Goal: Check status: Check status

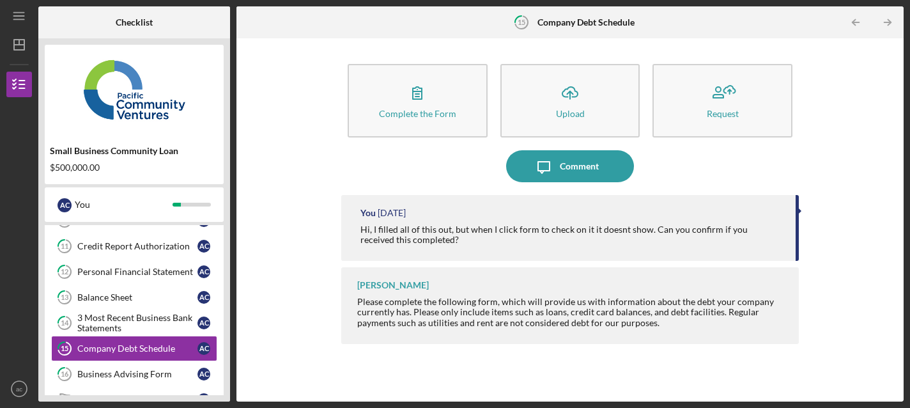
scroll to position [228, 0]
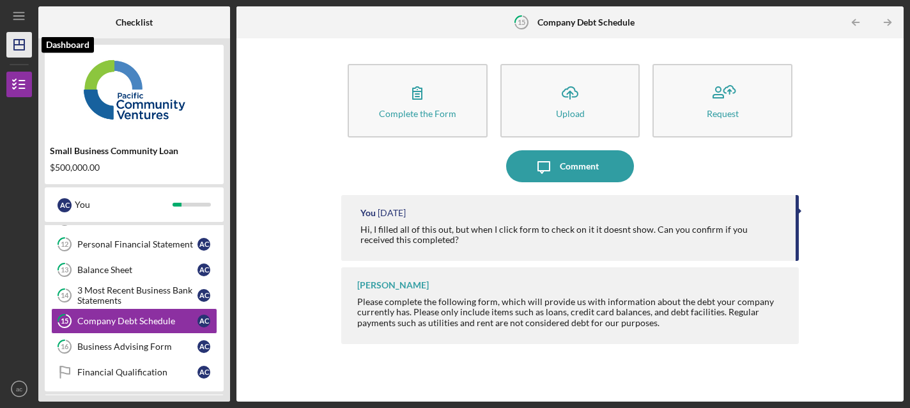
click at [24, 36] on icon "Icon/Dashboard" at bounding box center [19, 45] width 32 height 32
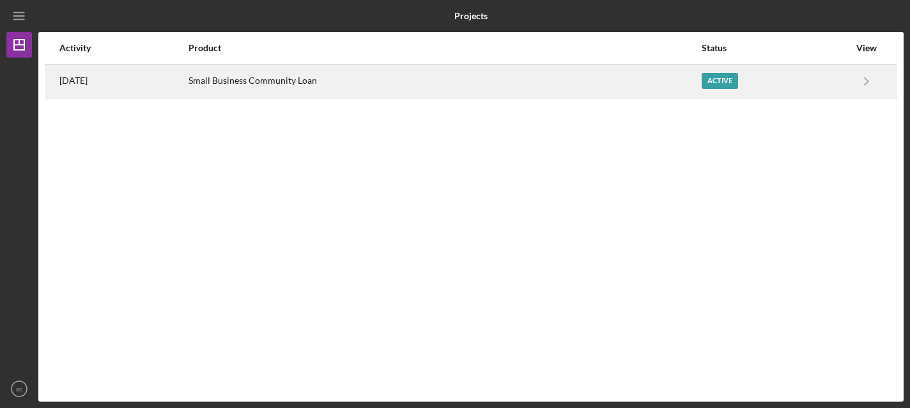
click at [580, 84] on div "Small Business Community Loan" at bounding box center [445, 81] width 512 height 32
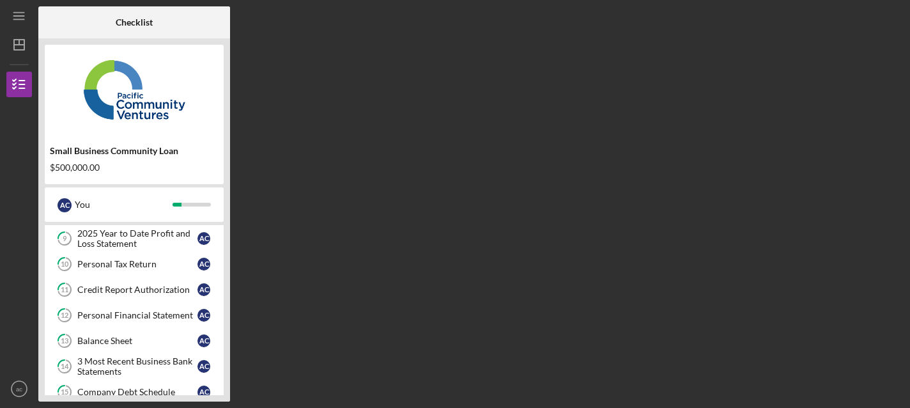
scroll to position [288, 0]
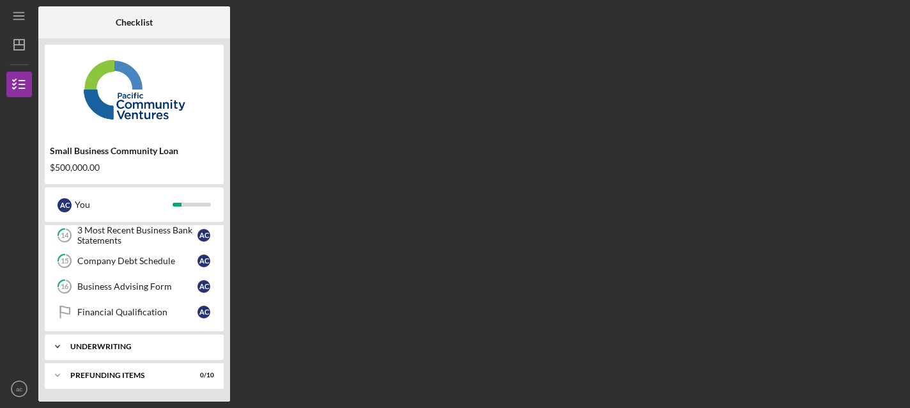
click at [102, 340] on div "Icon/Expander Underwriting 0 / 2" at bounding box center [134, 347] width 179 height 26
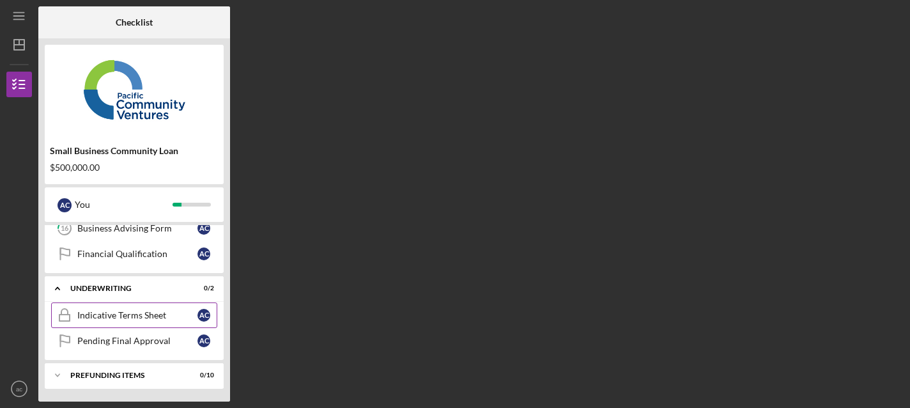
click at [114, 312] on div "Indicative Terms Sheet" at bounding box center [137, 315] width 120 height 10
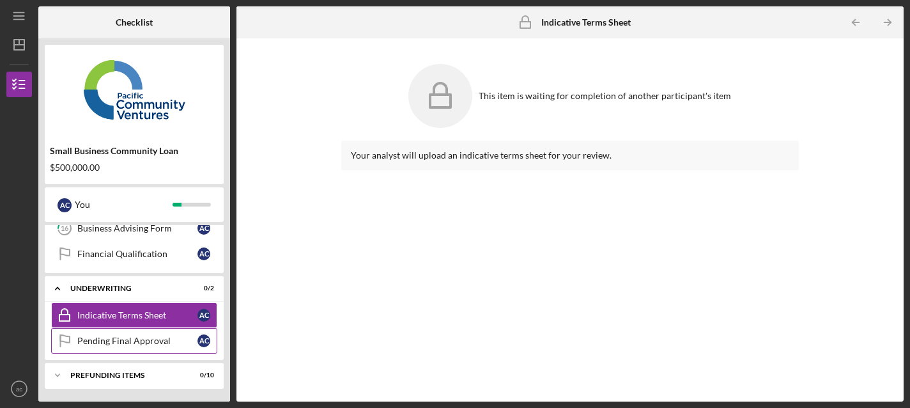
click at [116, 340] on div "Pending Final Approval" at bounding box center [137, 341] width 120 height 10
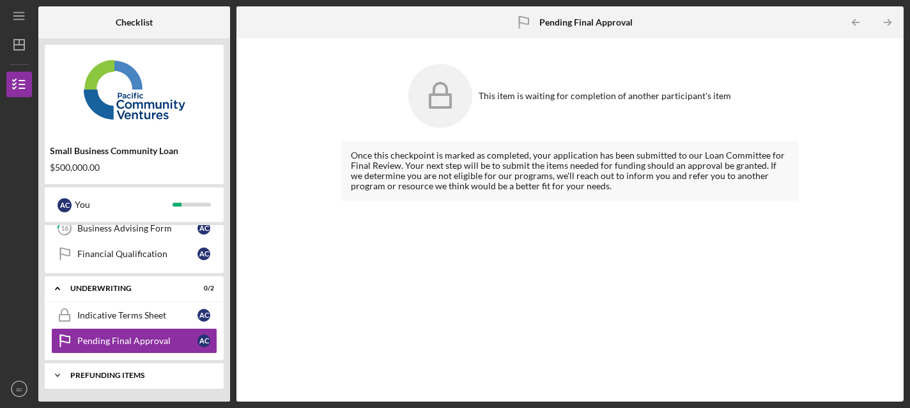
click at [116, 370] on div "Icon/Expander Prefunding Items 0 / 10" at bounding box center [134, 375] width 179 height 26
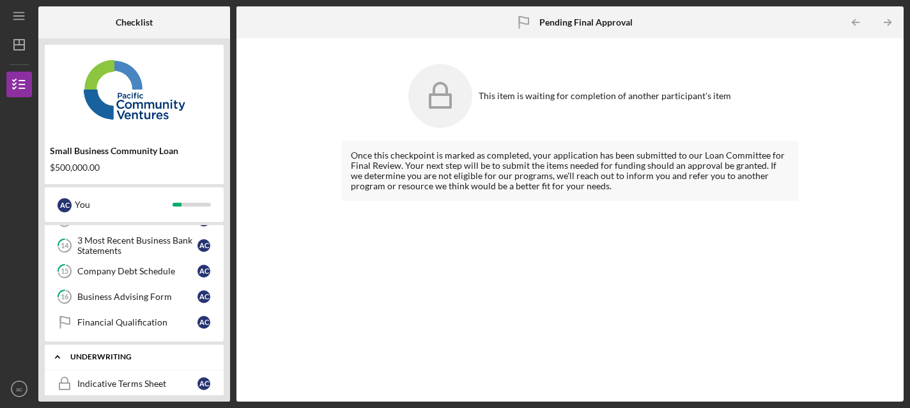
scroll to position [276, 0]
click at [136, 318] on link "Financial Qualification Financial Qualification a c" at bounding box center [134, 324] width 166 height 26
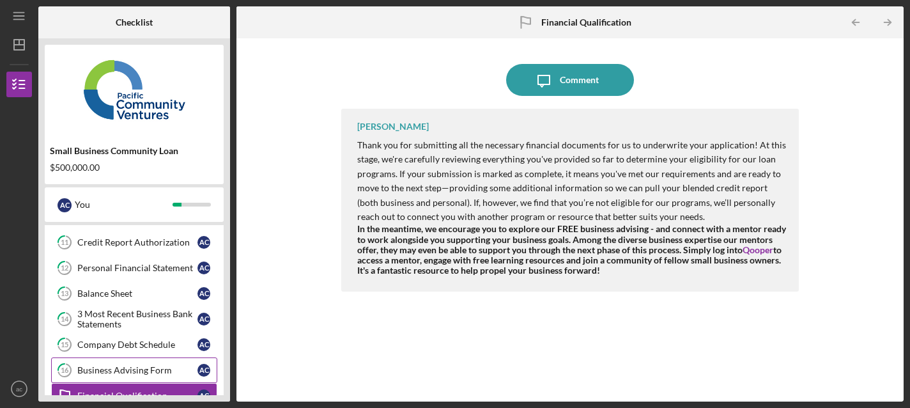
scroll to position [180, 0]
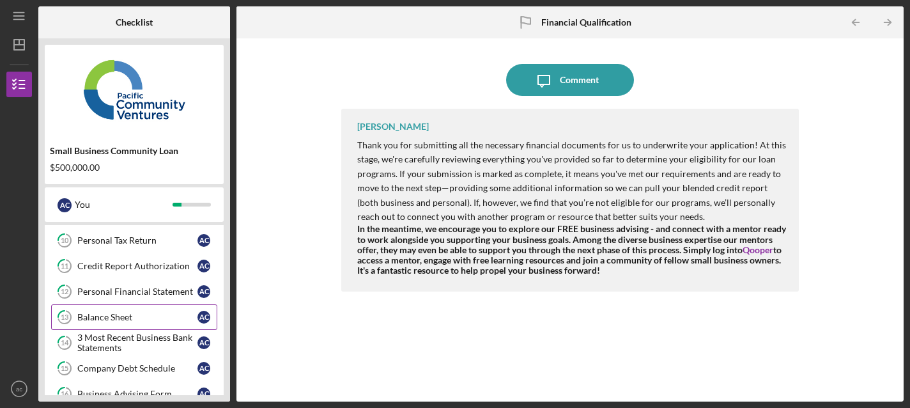
click at [152, 329] on link "13 Balance Sheet a c" at bounding box center [134, 317] width 166 height 26
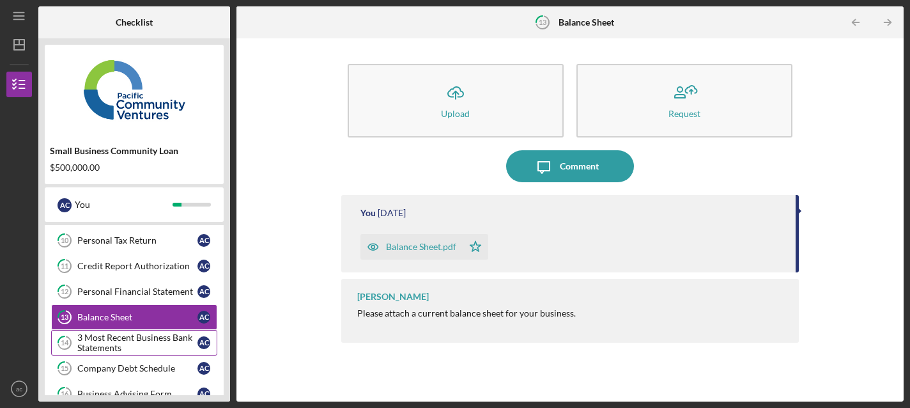
click at [153, 347] on div "3 Most Recent Business Bank Statements" at bounding box center [137, 342] width 120 height 20
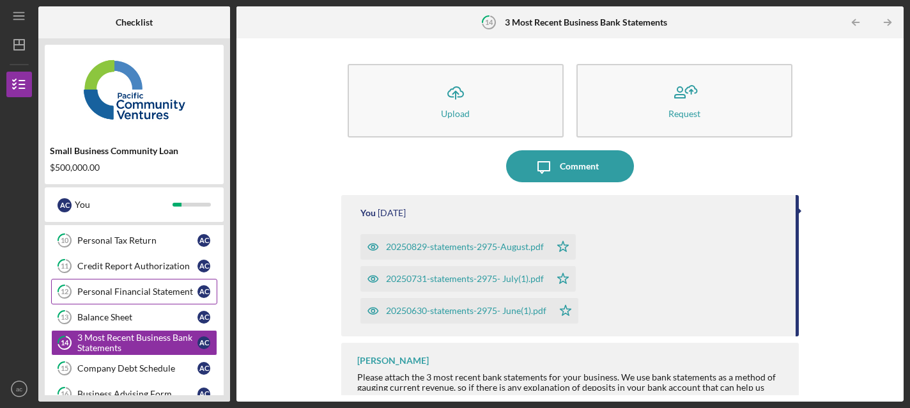
click at [155, 283] on link "12 Personal Financial Statement a c" at bounding box center [134, 292] width 166 height 26
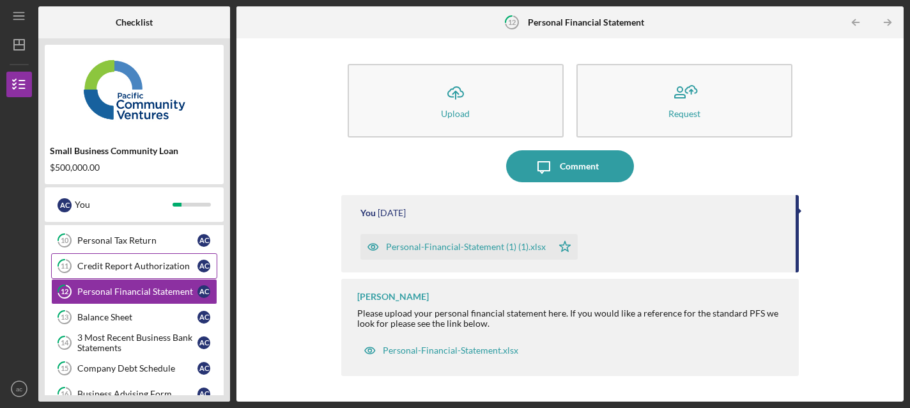
click at [157, 265] on div "Credit Report Authorization" at bounding box center [137, 266] width 120 height 10
